Goal: Information Seeking & Learning: Learn about a topic

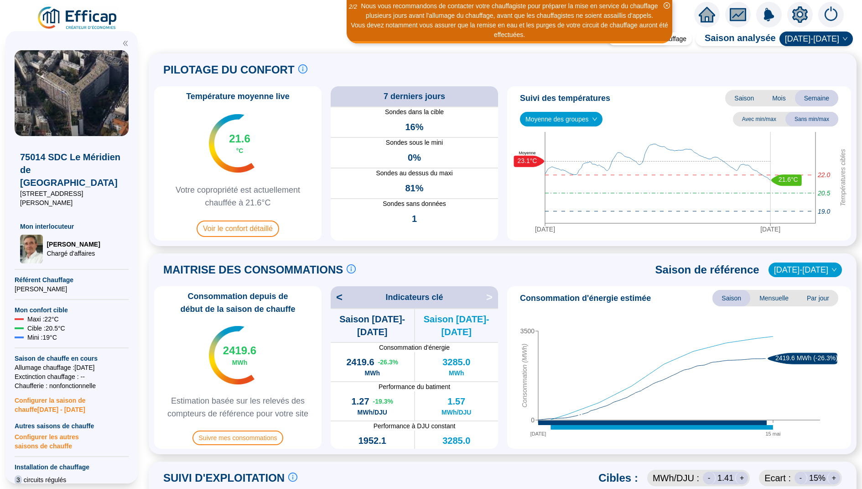
click at [775, 99] on span "Mois" at bounding box center [779, 98] width 32 height 16
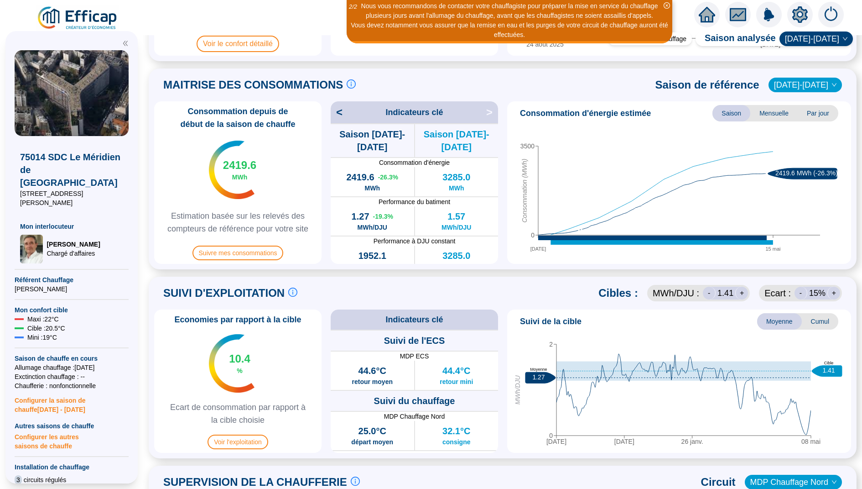
scroll to position [193, 0]
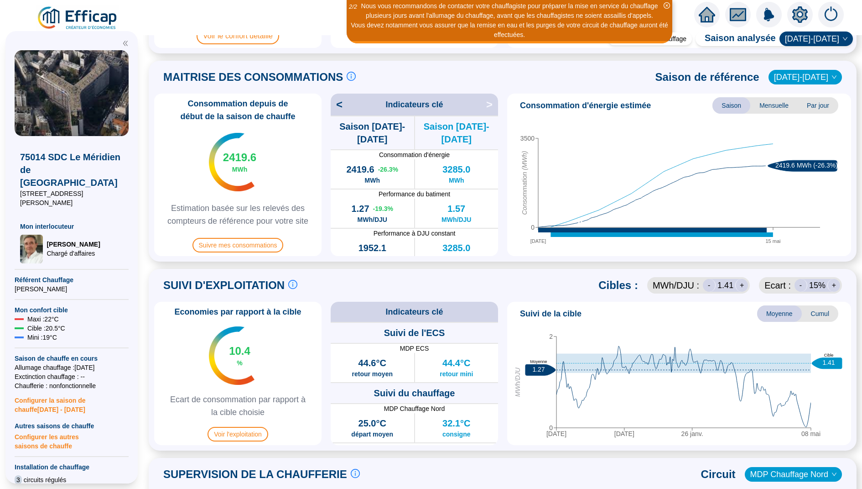
click at [830, 310] on span "Cumul" at bounding box center [820, 313] width 37 height 16
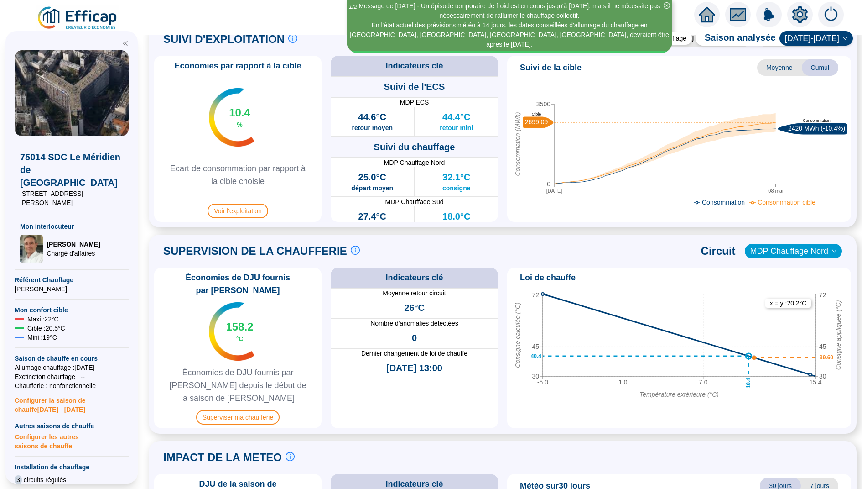
scroll to position [442, 0]
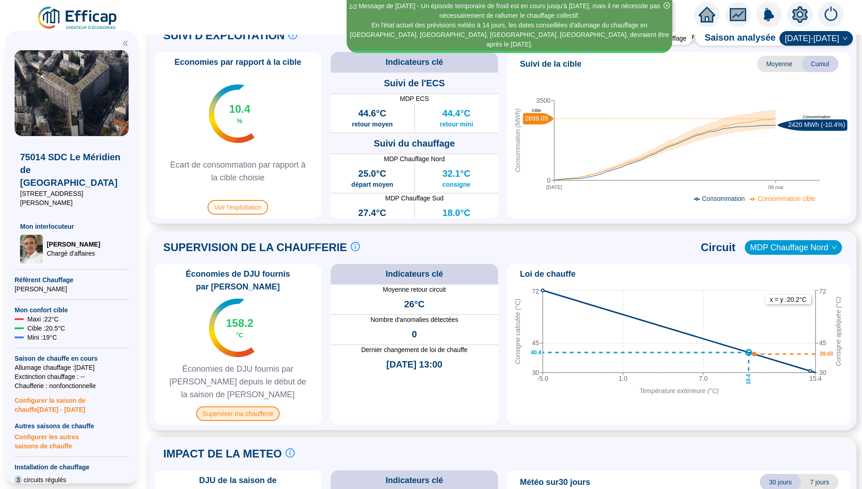
click at [249, 406] on span "Superviser ma chaufferie" at bounding box center [238, 413] width 84 height 15
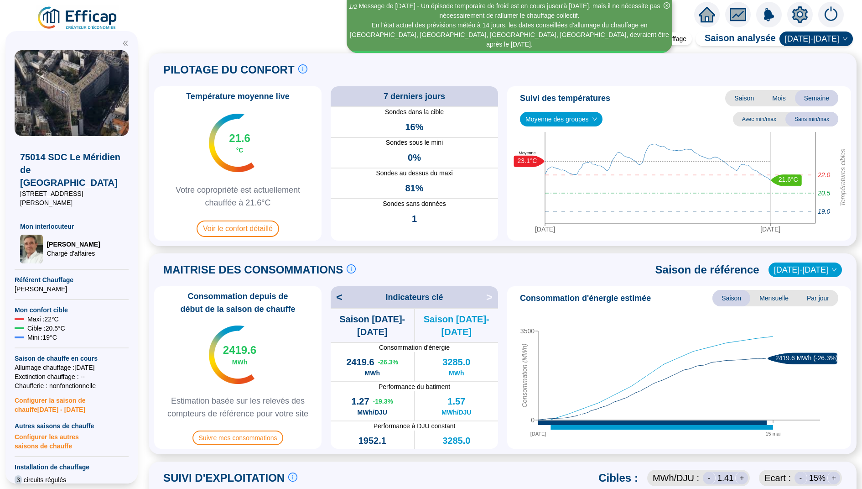
click at [704, 16] on icon "home" at bounding box center [707, 14] width 16 height 13
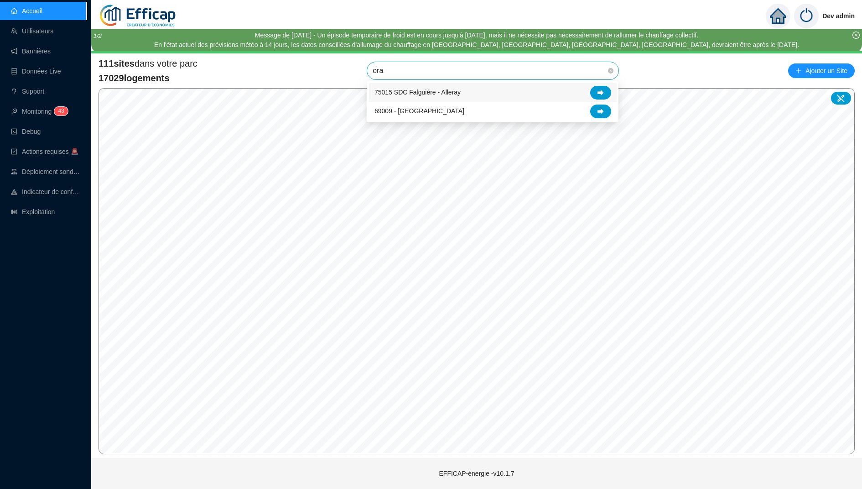
type input "erab"
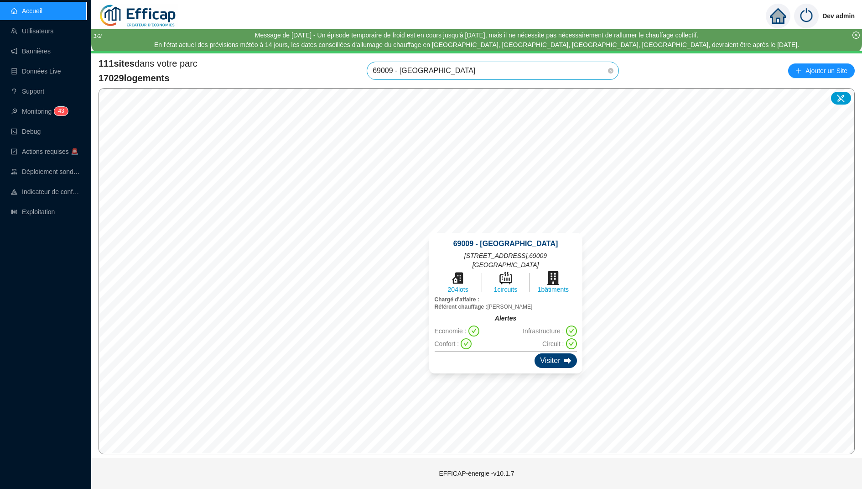
click at [543, 353] on div "Visiter" at bounding box center [556, 360] width 42 height 15
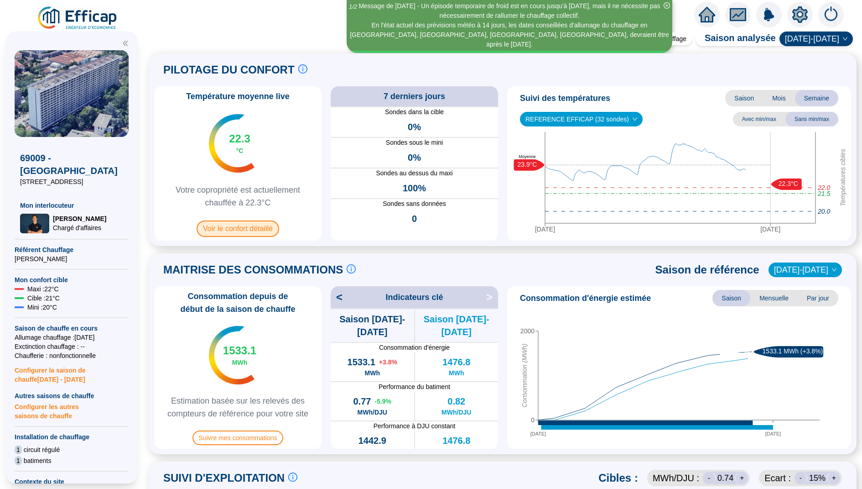
click at [263, 226] on span "Voir le confort détaillé" at bounding box center [238, 228] width 83 height 16
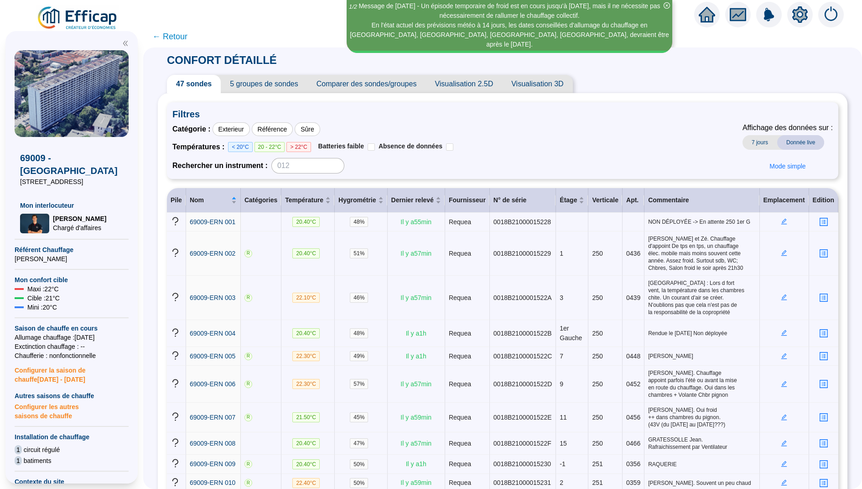
click at [486, 81] on span "Visualisation 2.5D" at bounding box center [464, 84] width 77 height 18
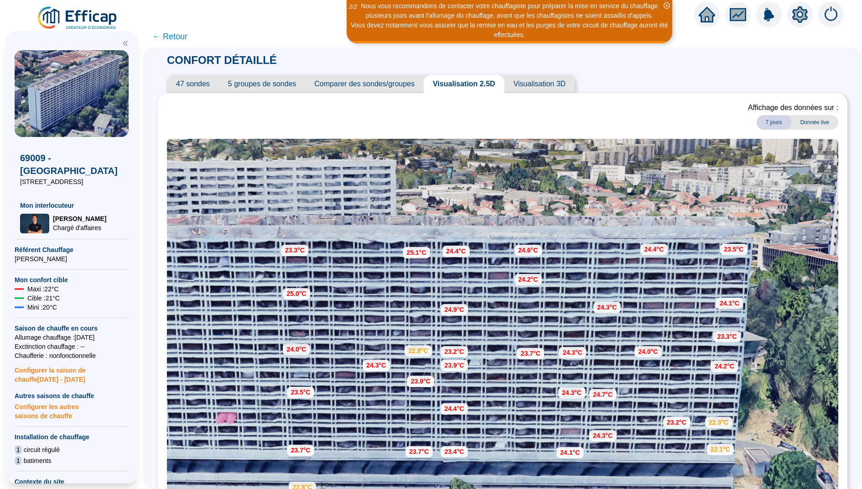
click at [177, 37] on span "← Retour" at bounding box center [169, 36] width 35 height 13
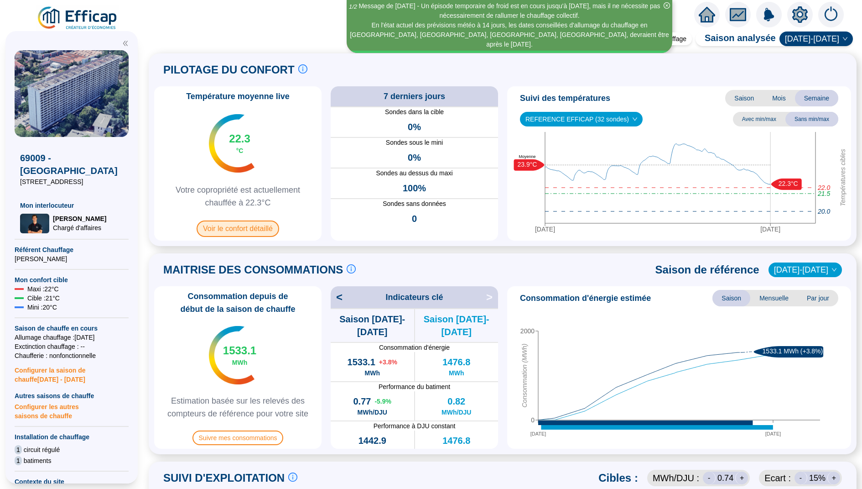
click at [236, 225] on span "Voir le confort détaillé" at bounding box center [238, 228] width 83 height 16
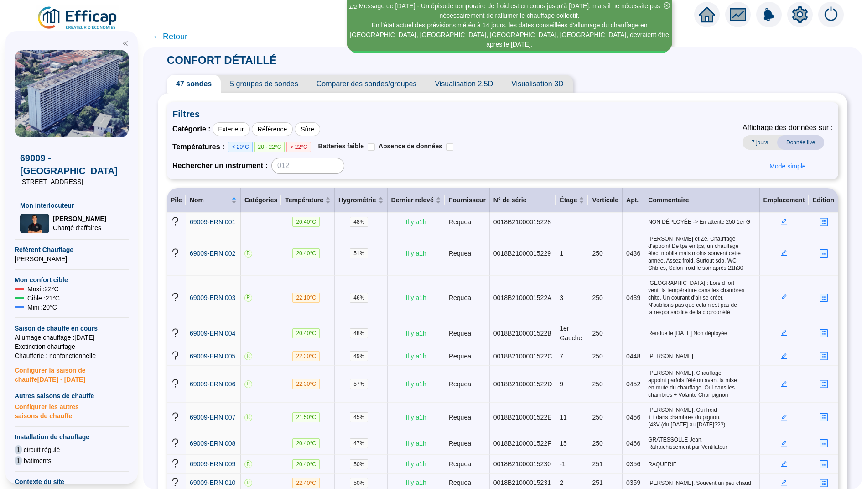
click at [451, 83] on span "Visualisation 2.5D" at bounding box center [464, 84] width 77 height 18
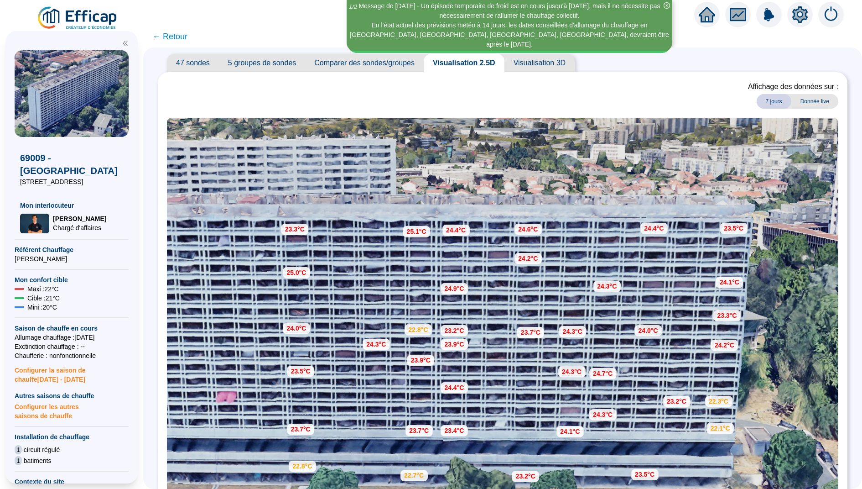
scroll to position [47, 0]
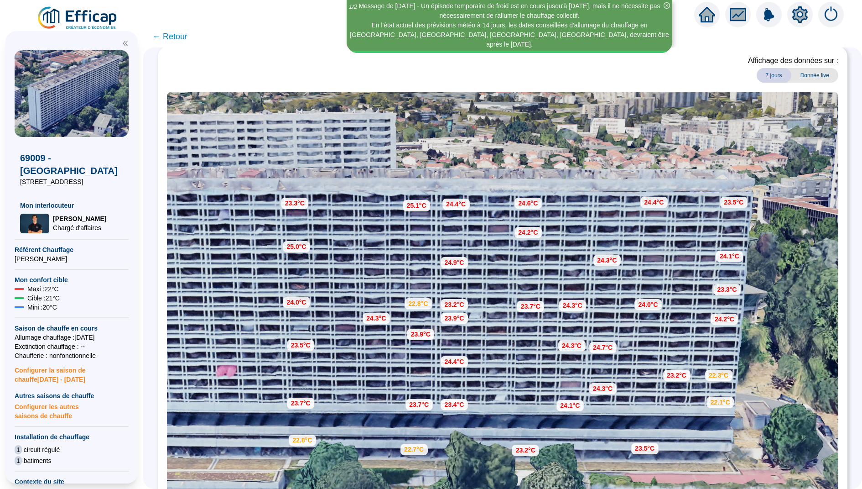
click at [450, 85] on div "Affichage des données sur : 7 jours Donnée live" at bounding box center [503, 73] width 672 height 37
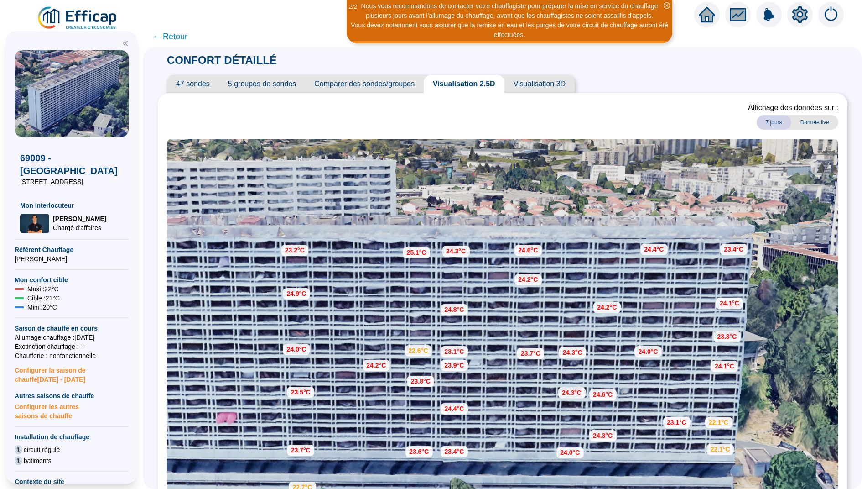
click at [172, 36] on span "← Retour" at bounding box center [169, 36] width 35 height 13
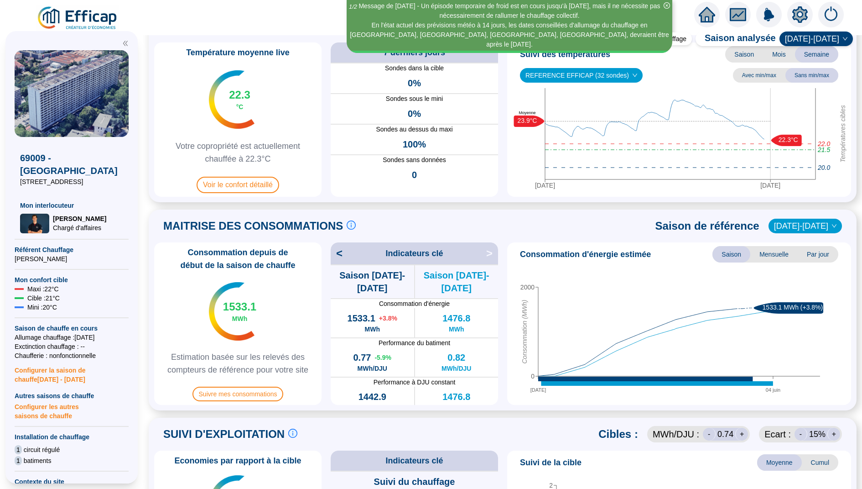
scroll to position [56, 0]
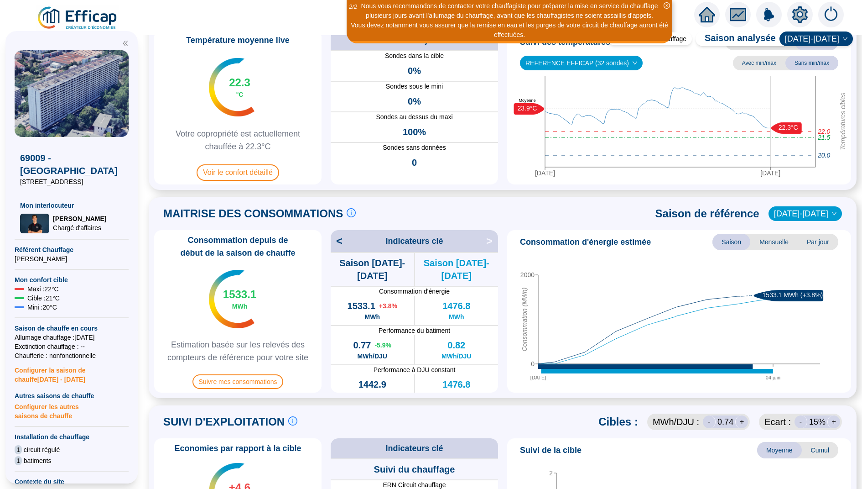
click at [822, 239] on span "Par jour" at bounding box center [818, 242] width 41 height 16
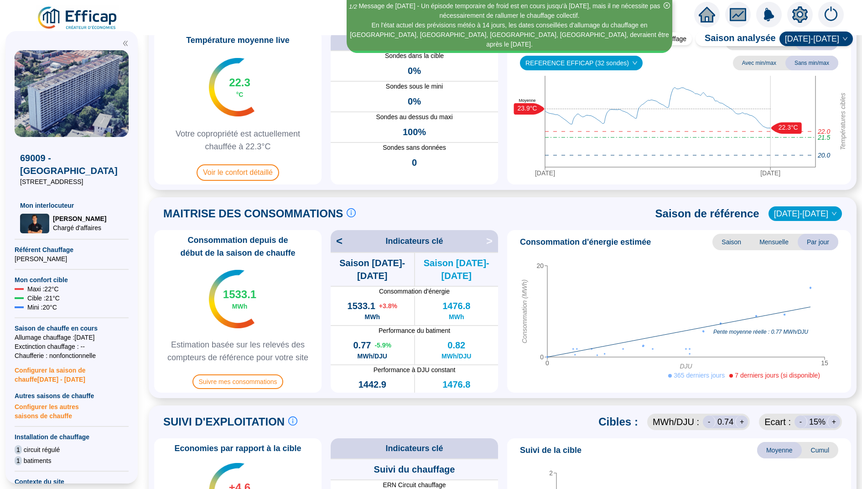
click at [733, 237] on span "Saison" at bounding box center [732, 242] width 38 height 16
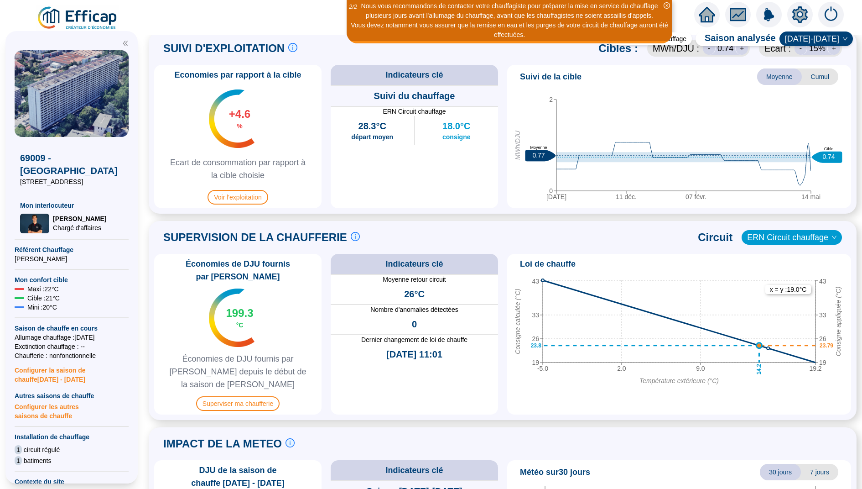
scroll to position [433, 0]
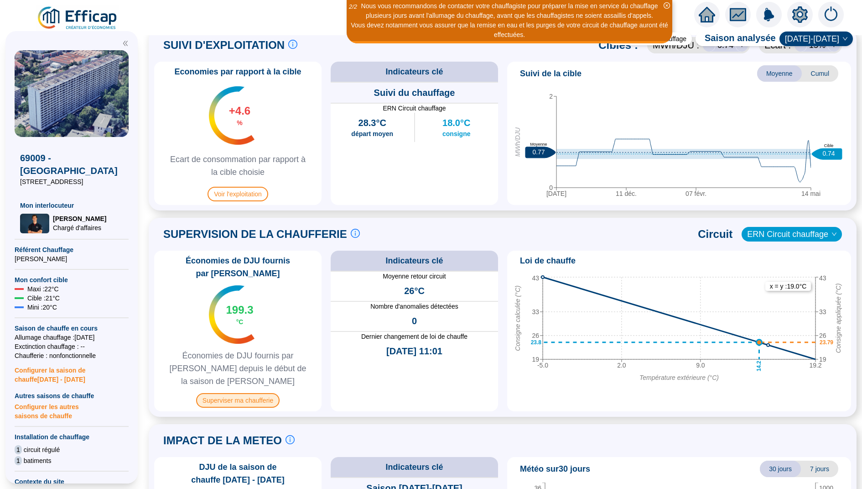
click at [251, 393] on span "Superviser ma chaufferie" at bounding box center [238, 400] width 84 height 15
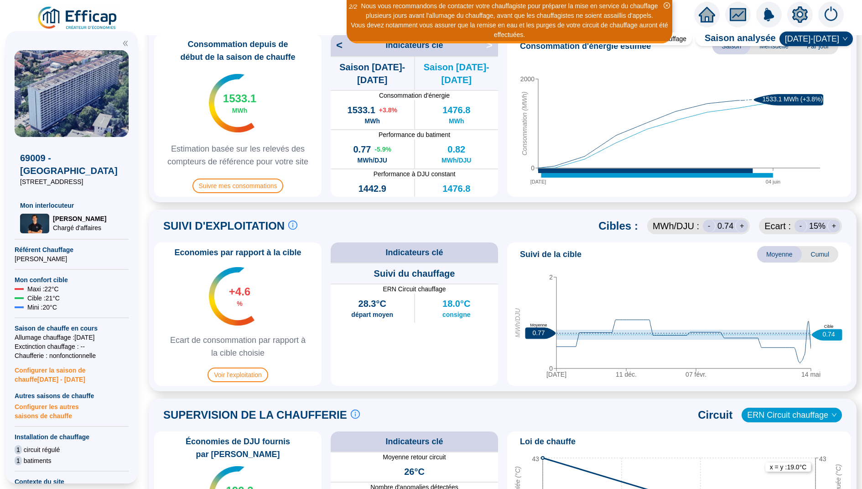
scroll to position [506, 0]
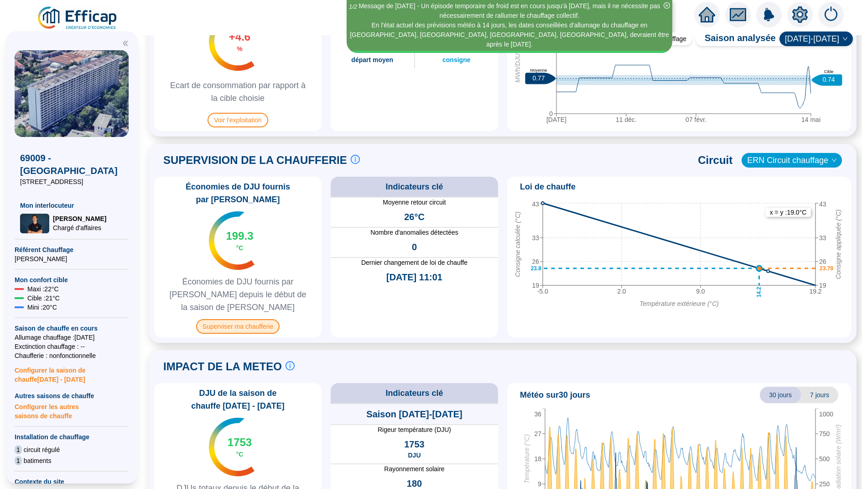
click at [255, 319] on span "Superviser ma chaufferie" at bounding box center [238, 326] width 84 height 15
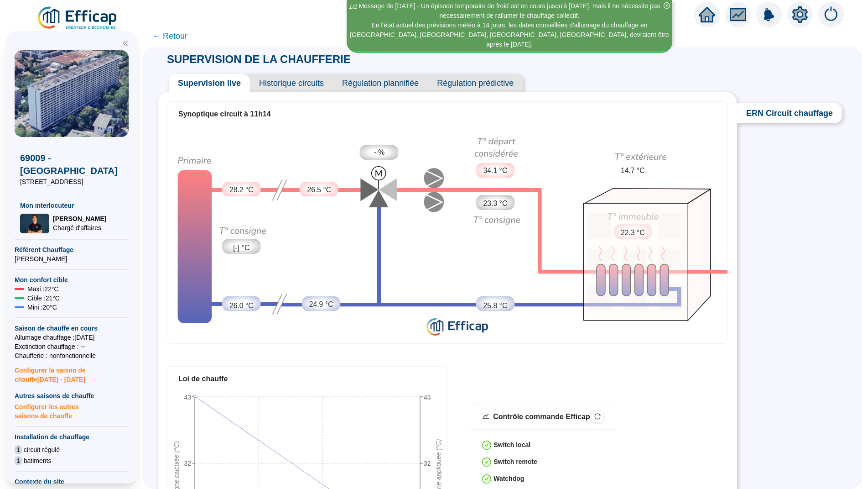
click at [280, 85] on span "Historique circuits" at bounding box center [291, 83] width 83 height 18
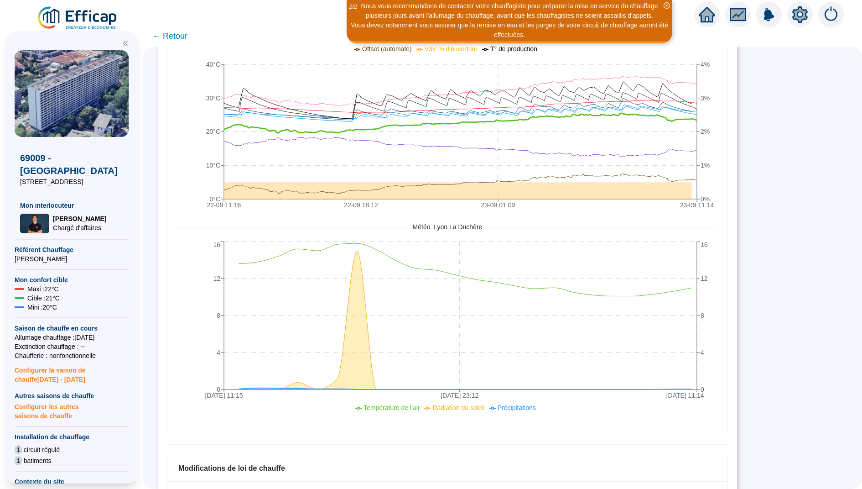
scroll to position [100, 0]
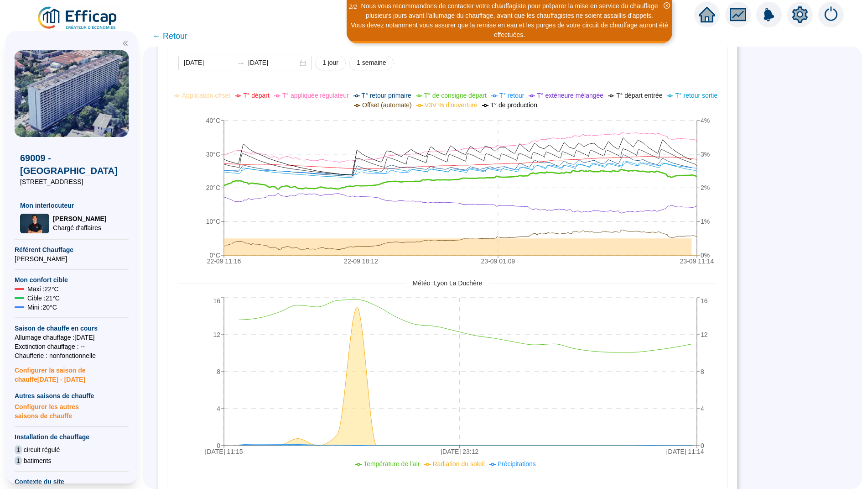
click at [162, 35] on span "← Retour" at bounding box center [169, 36] width 35 height 13
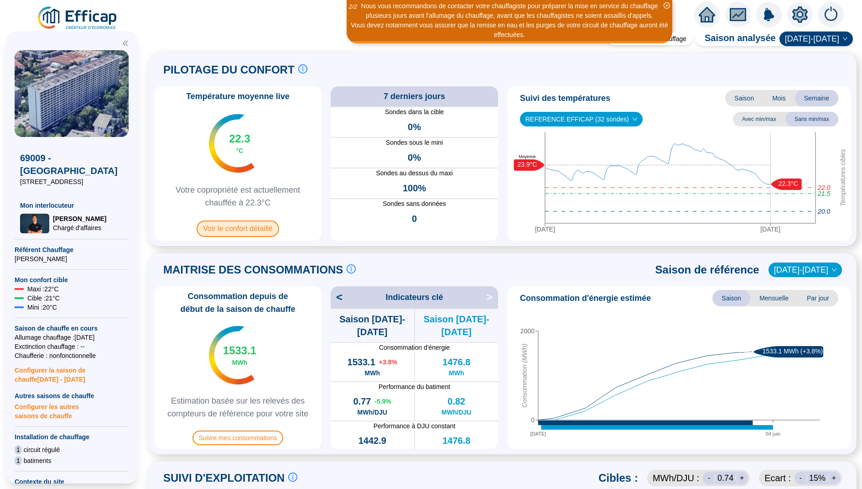
click at [224, 232] on span "Voir le confort détaillé" at bounding box center [238, 228] width 83 height 16
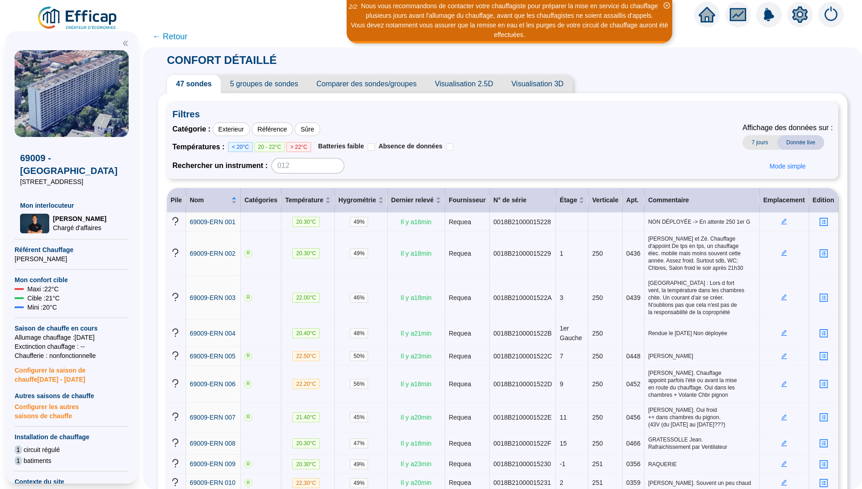
click at [443, 92] on span "Visualisation 2.5D" at bounding box center [464, 84] width 77 height 18
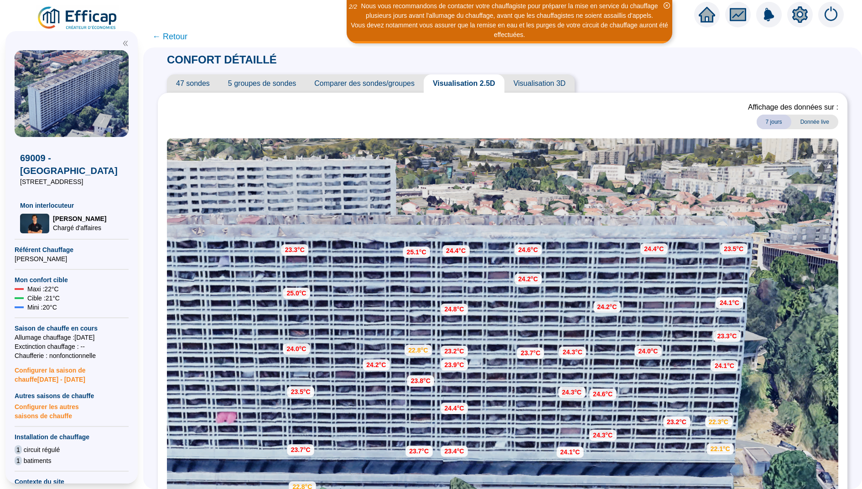
scroll to position [3, 0]
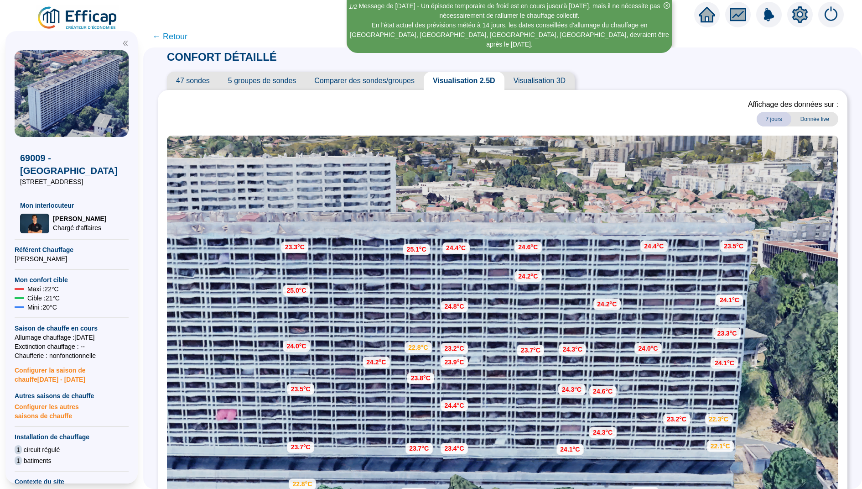
click at [348, 38] on div "En l'état actuel des prévisions météo à 14 jours, les dates conseillées d'allum…" at bounding box center [509, 35] width 323 height 29
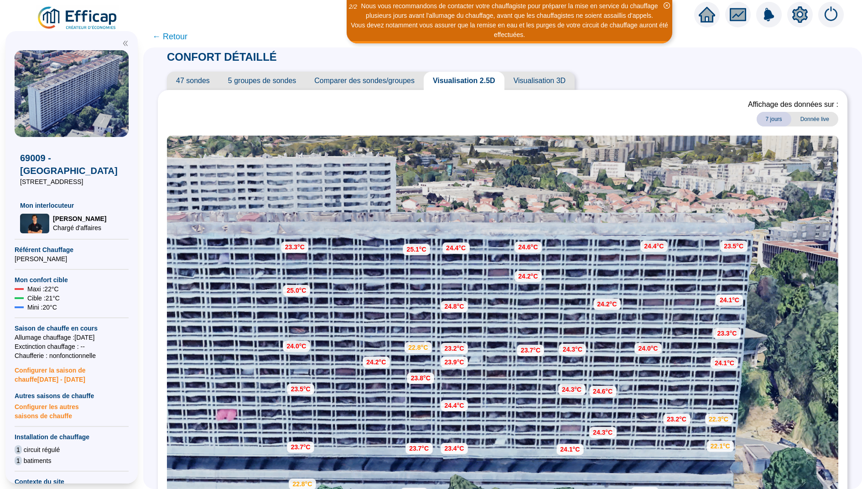
scroll to position [0, 0]
